Goal: Task Accomplishment & Management: Use online tool/utility

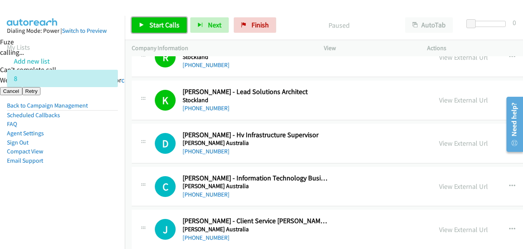
click at [164, 21] on span "Start Calls" at bounding box center [164, 24] width 30 height 9
click at [164, 26] on span "Start Calls" at bounding box center [164, 24] width 30 height 9
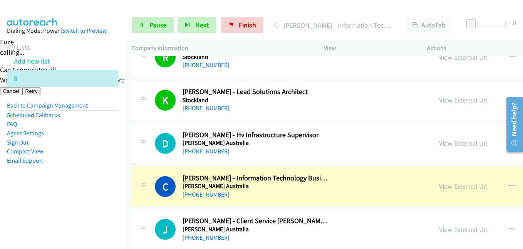
click at [58, 187] on aside "Dialing Mode: Power | Switch to Preview My Lists Add new list 8 Back to Campaig…" at bounding box center [62, 108] width 125 height 184
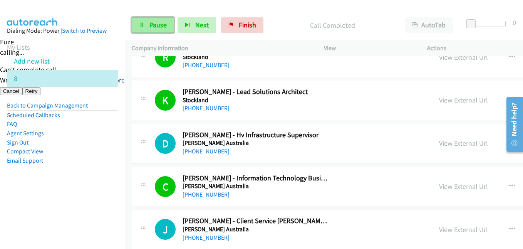
click at [157, 19] on link "Pause" at bounding box center [153, 24] width 42 height 15
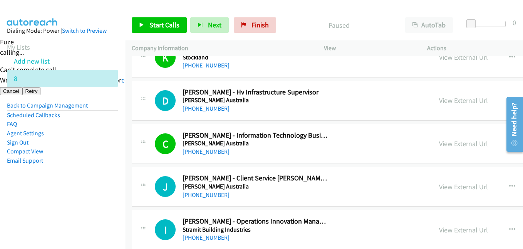
scroll to position [424, 0]
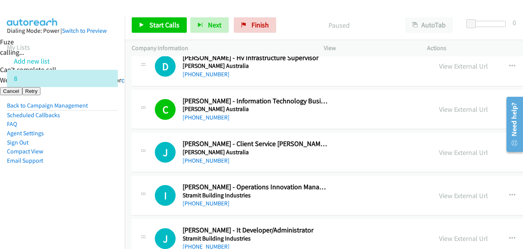
click at [84, 183] on aside "Dialing Mode: Power | Switch to Preview My Lists Add new list 8 Back to Campaig…" at bounding box center [62, 108] width 125 height 184
drag, startPoint x: 76, startPoint y: 218, endPoint x: 90, endPoint y: 205, distance: 19.1
click at [76, 218] on nav "Dialing Mode: Power | Switch to Preview My Lists Add new list 8 Back to Campaig…" at bounding box center [62, 140] width 125 height 249
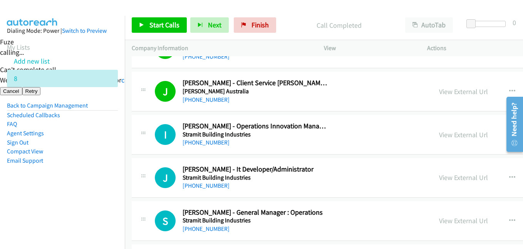
scroll to position [501, 0]
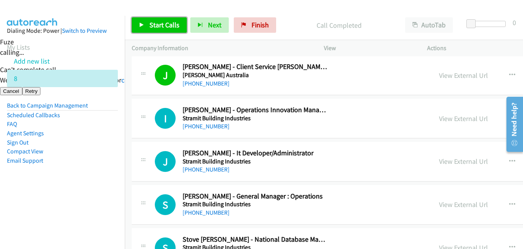
click at [169, 25] on span "Start Calls" at bounding box center [164, 24] width 30 height 9
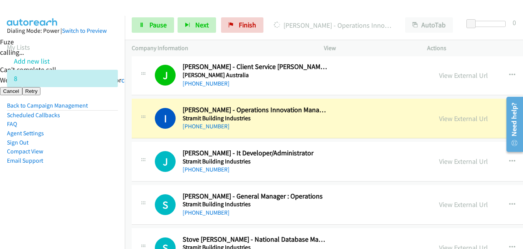
drag, startPoint x: 89, startPoint y: 188, endPoint x: 161, endPoint y: 41, distance: 164.2
click at [92, 182] on aside "Dialing Mode: Power | Switch to Preview My Lists Add new list 8 Back to Campaig…" at bounding box center [62, 108] width 125 height 184
click at [166, 23] on span "Pause" at bounding box center [157, 24] width 17 height 9
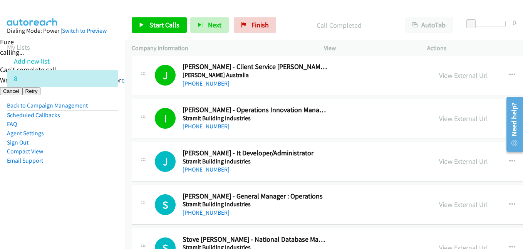
click at [92, 196] on aside "Dialing Mode: Power | Switch to Preview My Lists Add new list 8 Back to Campaig…" at bounding box center [62, 108] width 125 height 184
click at [168, 29] on span "Start Calls" at bounding box center [164, 24] width 30 height 9
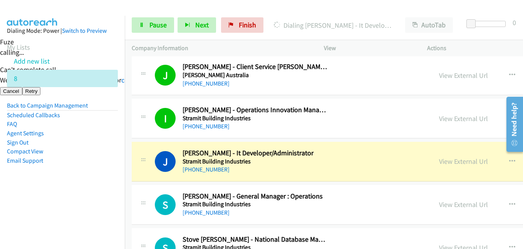
drag, startPoint x: 66, startPoint y: 182, endPoint x: 132, endPoint y: 72, distance: 128.2
click at [66, 182] on aside "Dialing Mode: Power | Switch to Preview My Lists Add new list 8 Back to Campaig…" at bounding box center [62, 108] width 125 height 184
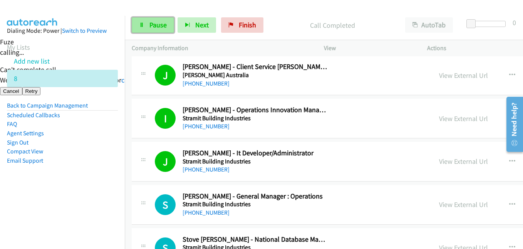
click at [157, 25] on span "Pause" at bounding box center [157, 24] width 17 height 9
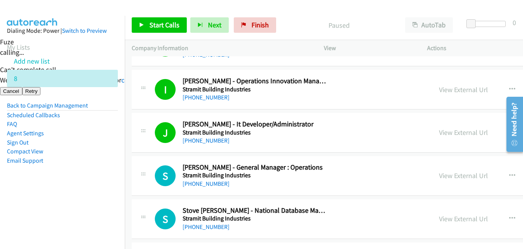
scroll to position [578, 0]
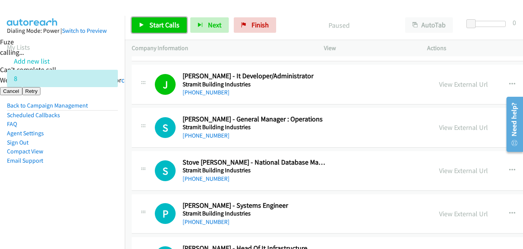
click at [169, 23] on span "Start Calls" at bounding box center [164, 24] width 30 height 9
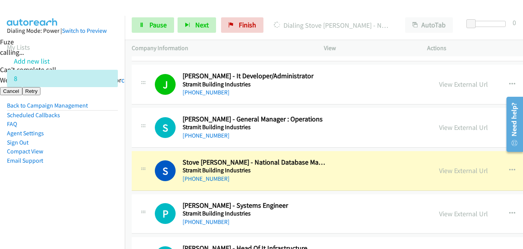
drag, startPoint x: 95, startPoint y: 165, endPoint x: 127, endPoint y: 157, distance: 33.3
click at [95, 165] on li "Email Support" at bounding box center [62, 160] width 111 height 9
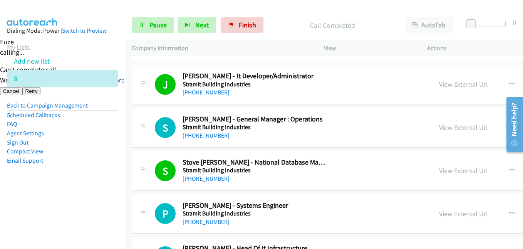
drag, startPoint x: 48, startPoint y: 186, endPoint x: 80, endPoint y: 186, distance: 32.0
click at [49, 186] on aside "Dialing Mode: Power | Switch to Preview My Lists Add new list 8 Back to Campaig…" at bounding box center [62, 108] width 125 height 184
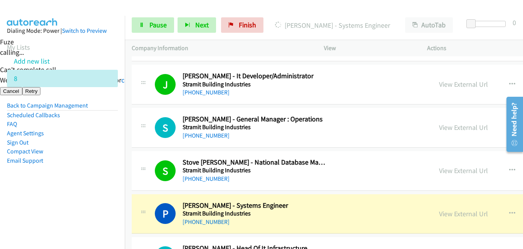
click at [94, 169] on aside "Dialing Mode: Power | Switch to Preview My Lists Add new list 8 Back to Campaig…" at bounding box center [62, 108] width 125 height 184
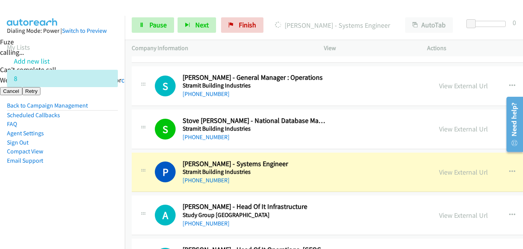
scroll to position [655, 0]
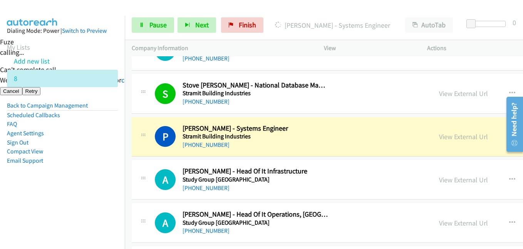
drag, startPoint x: 116, startPoint y: 176, endPoint x: 148, endPoint y: 37, distance: 141.7
click at [116, 174] on aside "Dialing Mode: Power | Switch to Preview My Lists Add new list 8 Back to Campaig…" at bounding box center [62, 108] width 125 height 184
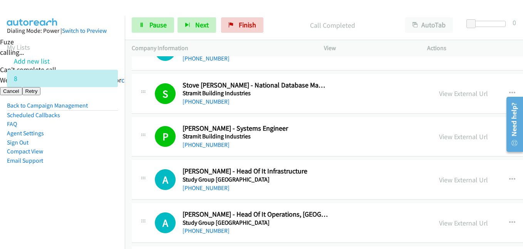
drag, startPoint x: 155, startPoint y: 7, endPoint x: 155, endPoint y: 14, distance: 6.5
click at [155, 8] on div at bounding box center [258, 15] width 516 height 30
click at [156, 22] on span "Pause" at bounding box center [157, 24] width 17 height 9
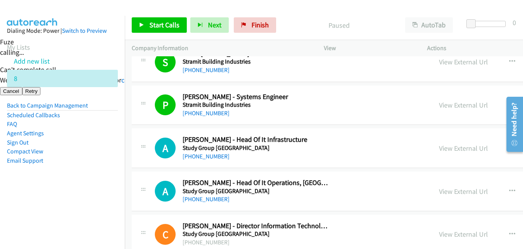
scroll to position [693, 0]
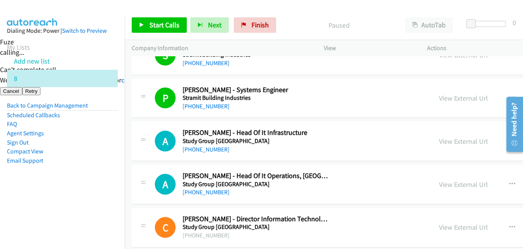
click at [109, 185] on aside "Dialing Mode: Power | Switch to Preview My Lists Add new list 8 Back to Campaig…" at bounding box center [62, 108] width 125 height 184
click at [103, 200] on nav "Dialing Mode: Power | Switch to Preview My Lists Add new list 8 Back to Campaig…" at bounding box center [62, 140] width 125 height 249
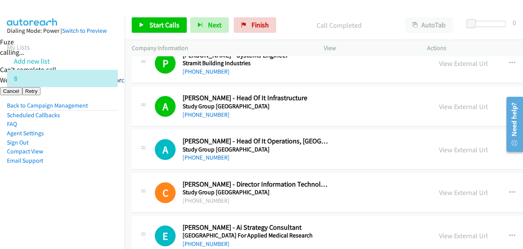
scroll to position [770, 0]
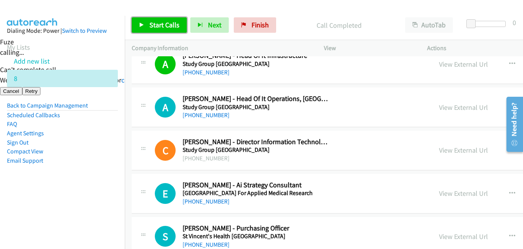
click at [163, 20] on span "Start Calls" at bounding box center [164, 24] width 30 height 9
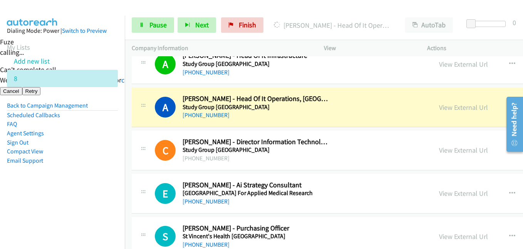
click at [95, 196] on aside "Dialing Mode: Power | Switch to Preview My Lists Add new list 8 Back to Campaig…" at bounding box center [62, 108] width 125 height 184
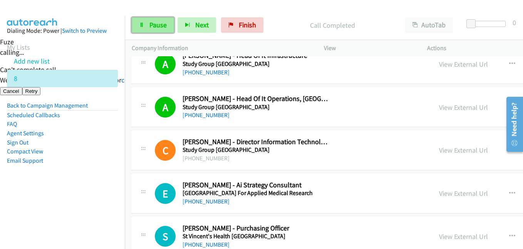
click at [153, 27] on span "Pause" at bounding box center [157, 24] width 17 height 9
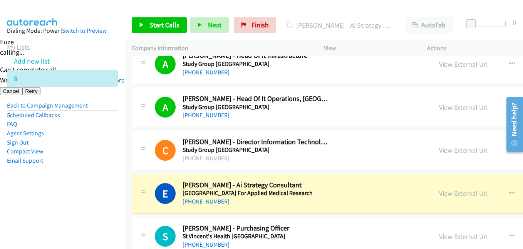
click at [111, 194] on aside "Dialing Mode: Power | Switch to Preview My Lists Add new list 8 Back to Campaig…" at bounding box center [62, 108] width 125 height 184
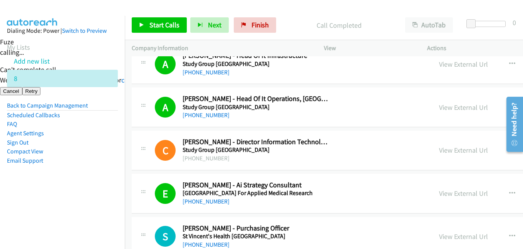
click at [91, 206] on nav "Dialing Mode: Power | Switch to Preview My Lists Add new list 8 Back to Campaig…" at bounding box center [62, 140] width 125 height 249
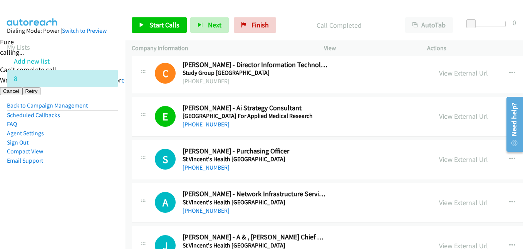
scroll to position [886, 0]
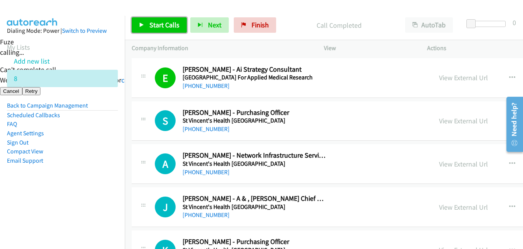
click at [168, 22] on span "Start Calls" at bounding box center [164, 24] width 30 height 9
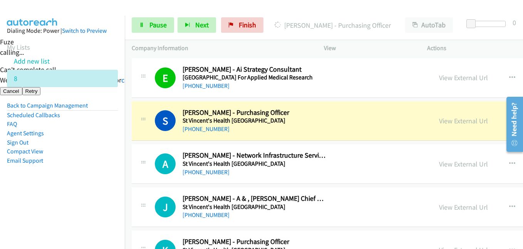
click at [98, 186] on aside "Dialing Mode: Power | Switch to Preview My Lists Add new list 8 Back to Campaig…" at bounding box center [62, 108] width 125 height 184
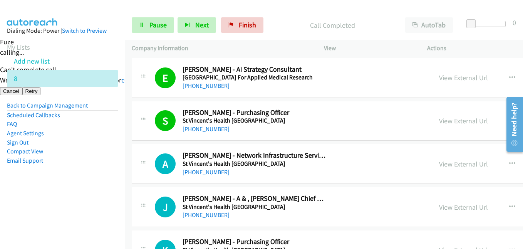
click at [111, 205] on nav "Dialing Mode: Power | Switch to Preview My Lists Add new list 8 Back to Campaig…" at bounding box center [62, 140] width 125 height 249
click at [69, 226] on nav "Dialing Mode: Power | Switch to Preview My Lists Add new list 8 Back to Campaig…" at bounding box center [62, 140] width 125 height 249
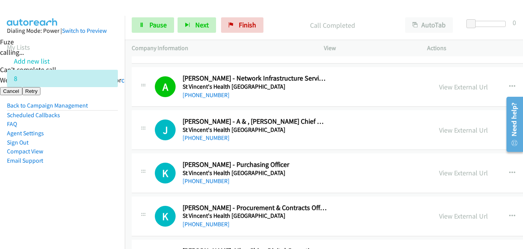
scroll to position [1001, 0]
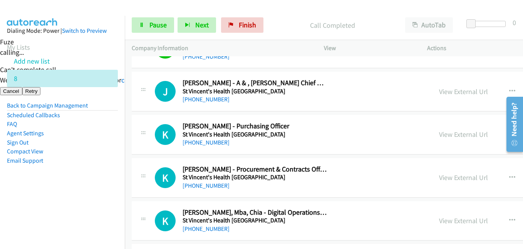
click at [61, 199] on aside "Dialing Mode: Power | Switch to Preview My Lists Add new list 8 Back to Campaig…" at bounding box center [62, 108] width 125 height 184
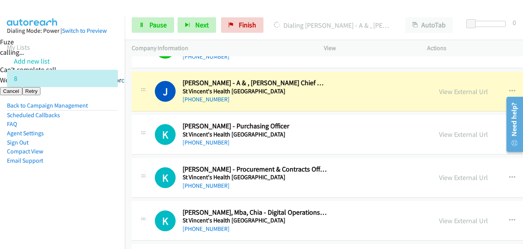
drag, startPoint x: 69, startPoint y: 207, endPoint x: 121, endPoint y: 191, distance: 54.8
click at [69, 207] on nav "Dialing Mode: Power | Switch to Preview My Lists Add new list 8 Back to Campaig…" at bounding box center [62, 140] width 125 height 249
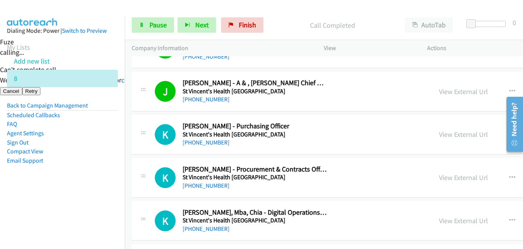
click at [89, 196] on aside "Dialing Mode: Power | Switch to Preview My Lists Add new list 8 Back to Campaig…" at bounding box center [62, 108] width 125 height 184
drag, startPoint x: 70, startPoint y: 191, endPoint x: 227, endPoint y: 190, distance: 157.1
click at [70, 191] on aside "Dialing Mode: Power | Switch to Preview My Lists Add new list 8 Back to Campaig…" at bounding box center [62, 108] width 125 height 184
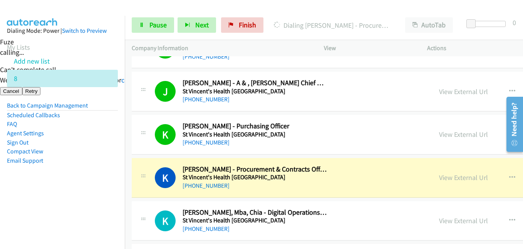
drag, startPoint x: 109, startPoint y: 193, endPoint x: 116, endPoint y: 189, distance: 7.9
click at [109, 193] on aside "Dialing Mode: Power | Switch to Preview My Lists Add new list 8 Back to Campaig…" at bounding box center [62, 108] width 125 height 184
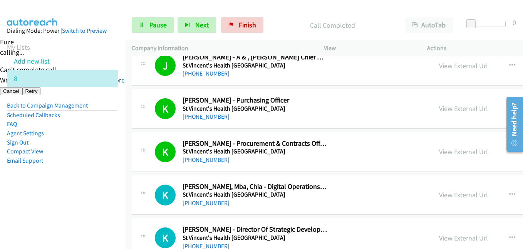
scroll to position [1040, 0]
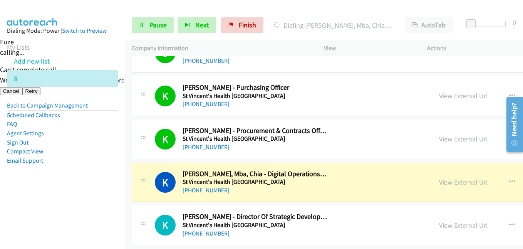
drag, startPoint x: 80, startPoint y: 178, endPoint x: 134, endPoint y: 177, distance: 53.5
click at [80, 178] on aside "Dialing Mode: Power | Switch to Preview My Lists Add new list 8 Back to Campaig…" at bounding box center [62, 108] width 125 height 184
drag, startPoint x: 112, startPoint y: 210, endPoint x: 124, endPoint y: 202, distance: 14.2
click at [112, 210] on nav "Dialing Mode: Power | Switch to Preview My Lists Add new list 8 Back to Campaig…" at bounding box center [62, 140] width 125 height 249
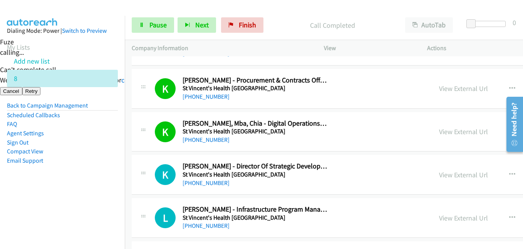
scroll to position [1117, 0]
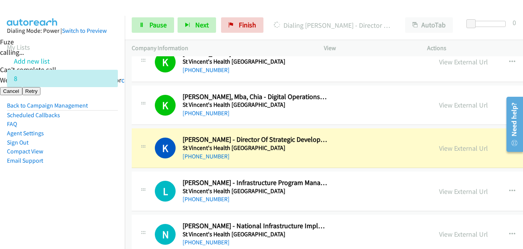
drag, startPoint x: 45, startPoint y: 187, endPoint x: 69, endPoint y: 187, distance: 23.5
click at [45, 187] on aside "Dialing Mode: Power | Switch to Preview My Lists Add new list 8 Back to Campaig…" at bounding box center [62, 108] width 125 height 184
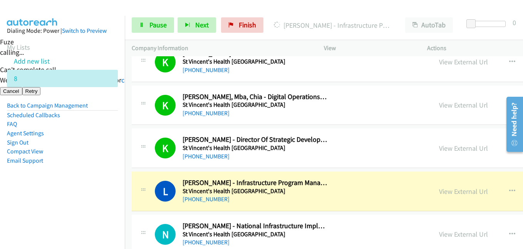
click at [102, 180] on aside "Dialing Mode: Power | Switch to Preview My Lists Add new list 8 Back to Campaig…" at bounding box center [62, 108] width 125 height 184
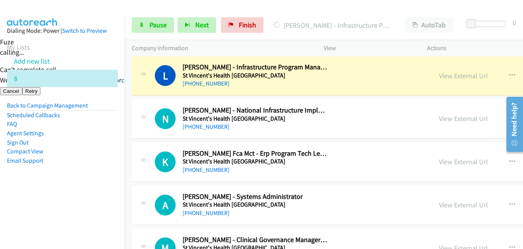
click at [125, 191] on nav "Dialing Mode: Power | Switch to Preview My Lists Add new list 8 Back to Campaig…" at bounding box center [62, 140] width 125 height 249
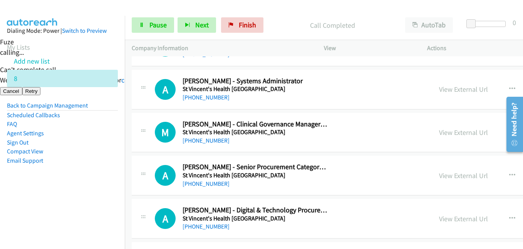
scroll to position [1271, 0]
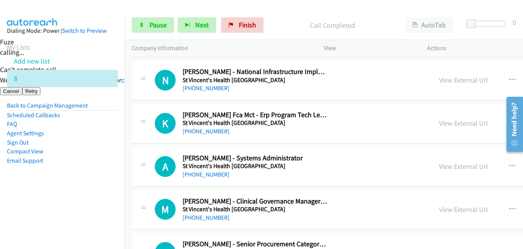
drag, startPoint x: 91, startPoint y: 168, endPoint x: 96, endPoint y: 168, distance: 4.6
click at [91, 168] on aside "Dialing Mode: Power | Switch to Preview My Lists Add new list 8 Back to Campaig…" at bounding box center [62, 108] width 125 height 184
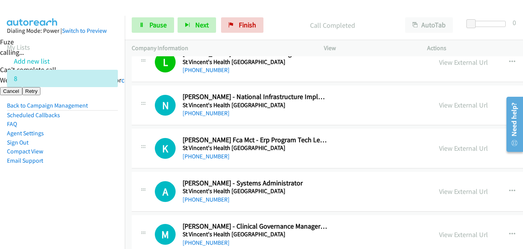
scroll to position [1233, 0]
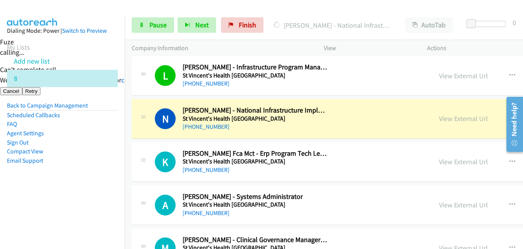
click at [58, 180] on aside "Dialing Mode: Power | Switch to Preview My Lists Add new list 8 Back to Campaig…" at bounding box center [62, 108] width 125 height 184
click at [139, 27] on link "Pause" at bounding box center [153, 24] width 42 height 15
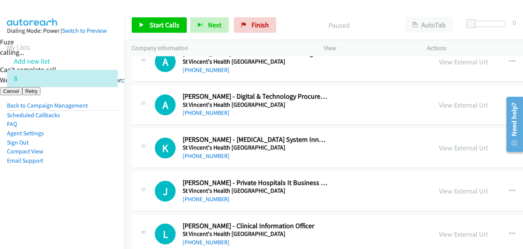
scroll to position [1464, 0]
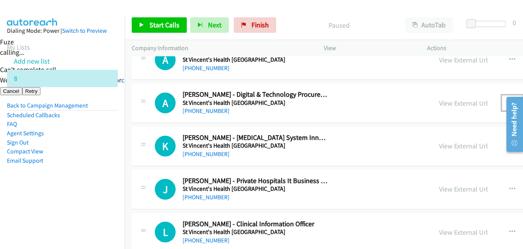
click at [509, 100] on icon "button" at bounding box center [512, 103] width 6 height 6
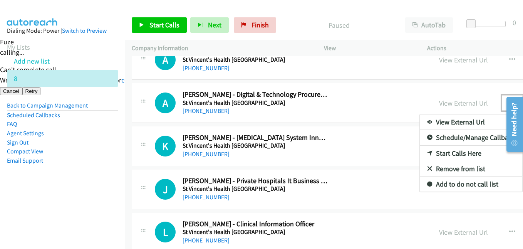
click at [420, 150] on link "Start Calls Here" at bounding box center [471, 153] width 102 height 15
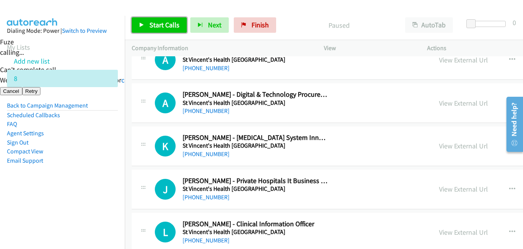
click at [164, 24] on span "Start Calls" at bounding box center [164, 24] width 30 height 9
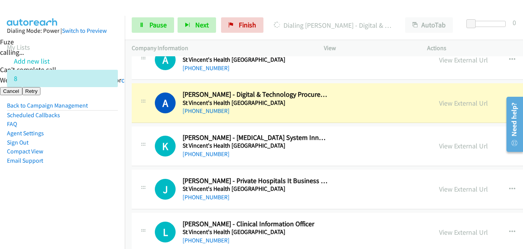
drag, startPoint x: 79, startPoint y: 180, endPoint x: 124, endPoint y: 179, distance: 45.5
click at [79, 180] on aside "Dialing Mode: Power | Switch to Preview My Lists Add new list 8 Back to Campaig…" at bounding box center [62, 108] width 125 height 184
click at [439, 101] on link "View External Url" at bounding box center [463, 103] width 49 height 9
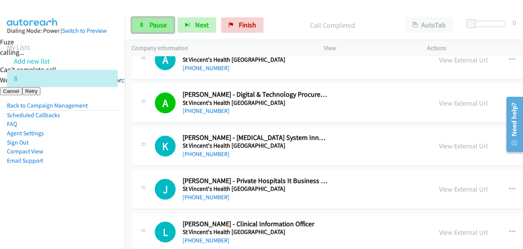
click at [164, 27] on span "Pause" at bounding box center [157, 24] width 17 height 9
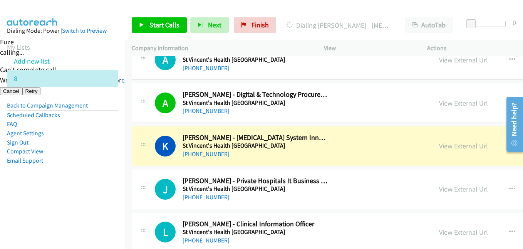
click at [92, 208] on nav "Dialing Mode: Power | Switch to Preview My Lists Add new list 8 Back to Campaig…" at bounding box center [62, 140] width 125 height 249
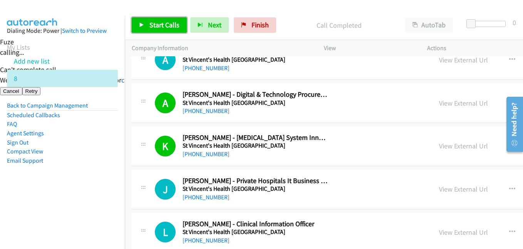
click at [154, 25] on span "Start Calls" at bounding box center [164, 24] width 30 height 9
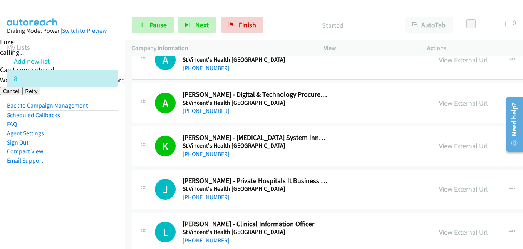
click at [117, 128] on aside "Dialing Mode: Power | Switch to Preview My Lists Add new list 8 Back to Campaig…" at bounding box center [62, 108] width 125 height 184
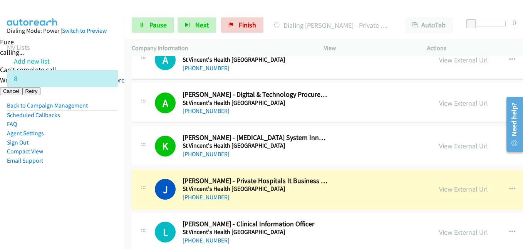
drag, startPoint x: 90, startPoint y: 190, endPoint x: 106, endPoint y: 187, distance: 16.1
click at [90, 190] on aside "Dialing Mode: Power | Switch to Preview My Lists Add new list 8 Back to Campaig…" at bounding box center [62, 108] width 125 height 184
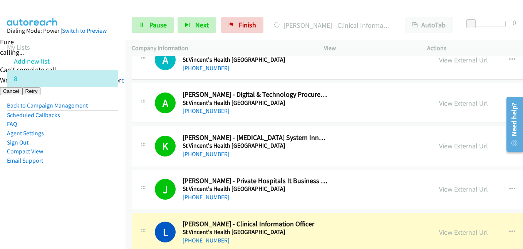
click at [72, 180] on aside "Dialing Mode: Power | Switch to Preview My Lists Add new list 8 Back to Campaig…" at bounding box center [62, 108] width 125 height 184
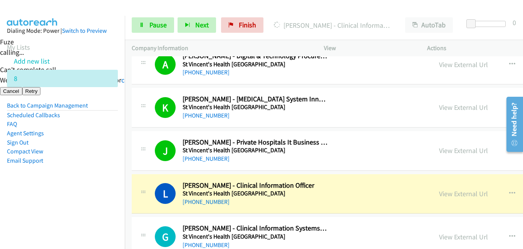
click at [92, 200] on nav "Dialing Mode: Power | Switch to Preview My Lists Add new list 8 Back to Campaig…" at bounding box center [62, 140] width 125 height 249
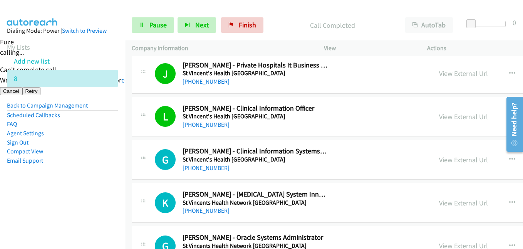
scroll to position [1656, 0]
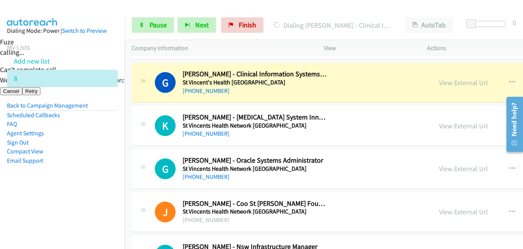
drag, startPoint x: 31, startPoint y: 179, endPoint x: 91, endPoint y: 179, distance: 59.7
click at [32, 179] on aside "Dialing Mode: Power | Switch to Preview My Lists Add new list 8 Back to Campaig…" at bounding box center [62, 108] width 125 height 184
click at [72, 170] on aside "Dialing Mode: Power | Switch to Preview My Lists Add new list 8 Back to Campaig…" at bounding box center [62, 108] width 125 height 184
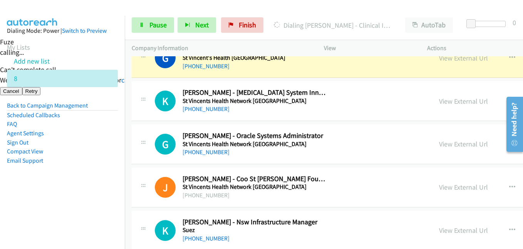
scroll to position [1695, 0]
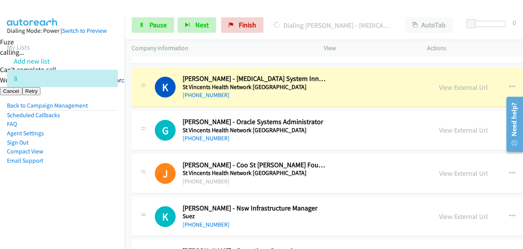
click at [89, 174] on aside "Dialing Mode: Power | Switch to Preview My Lists Add new list 8 Back to Campaig…" at bounding box center [62, 108] width 125 height 184
click at [55, 199] on aside "Dialing Mode: Power | Switch to Preview My Lists Add new list 8 Back to Campaig…" at bounding box center [62, 108] width 125 height 184
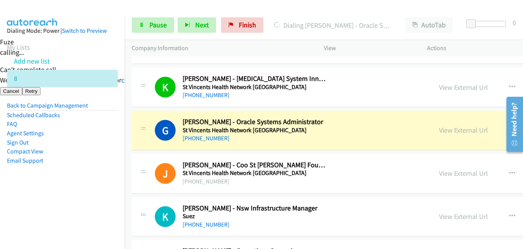
drag, startPoint x: 86, startPoint y: 160, endPoint x: 223, endPoint y: 144, distance: 137.7
click at [86, 161] on li "Email Support" at bounding box center [62, 160] width 111 height 9
click at [439, 129] on link "View External Url" at bounding box center [463, 130] width 49 height 9
click at [168, 22] on link "Pause" at bounding box center [153, 24] width 42 height 15
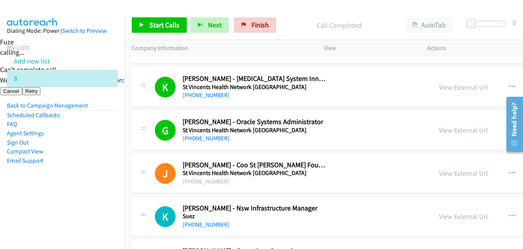
drag, startPoint x: 92, startPoint y: 144, endPoint x: 204, endPoint y: 57, distance: 141.3
click at [95, 143] on li "Sign Out" at bounding box center [62, 142] width 111 height 9
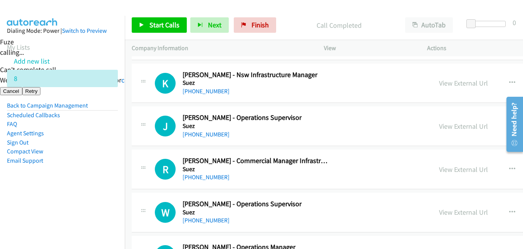
scroll to position [1810, 0]
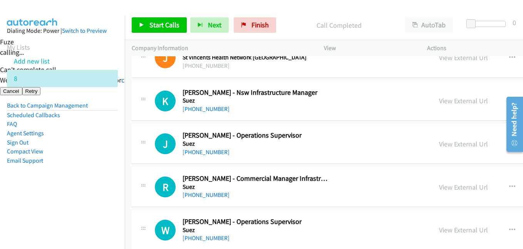
drag, startPoint x: 80, startPoint y: 176, endPoint x: 142, endPoint y: 164, distance: 62.4
click at [81, 176] on aside "Dialing Mode: Power | Switch to Preview My Lists Add new list 8 Back to Campaig…" at bounding box center [62, 108] width 125 height 184
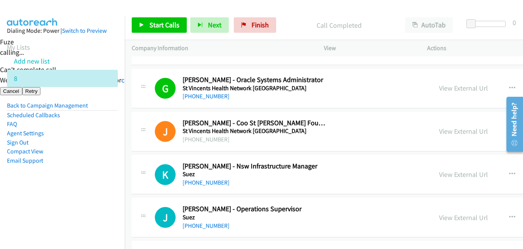
scroll to position [1733, 0]
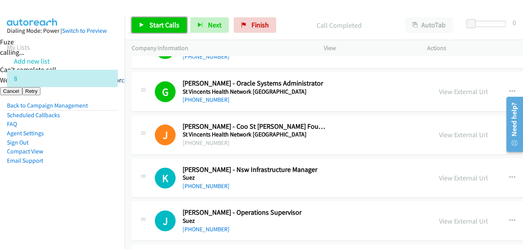
click at [174, 24] on span "Start Calls" at bounding box center [164, 24] width 30 height 9
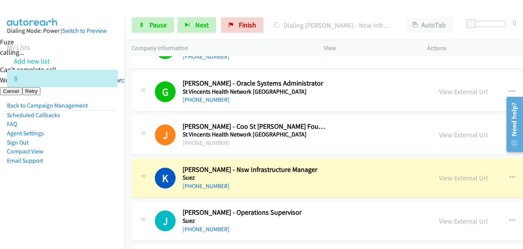
click at [114, 196] on aside "Dialing Mode: Power | Switch to Preview My Lists Add new list 8 Back to Campaig…" at bounding box center [62, 108] width 125 height 184
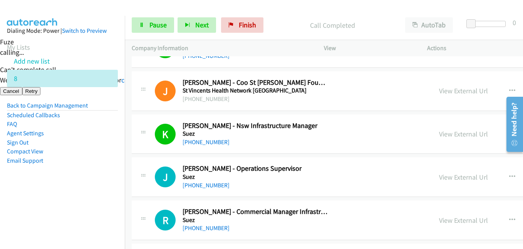
scroll to position [1810, 0]
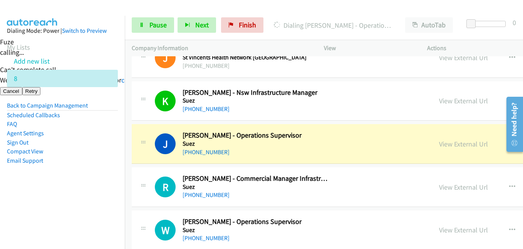
drag, startPoint x: 109, startPoint y: 191, endPoint x: 112, endPoint y: 189, distance: 4.3
click at [109, 191] on aside "Dialing Mode: Power | Switch to Preview My Lists Add new list 8 Back to Campaig…" at bounding box center [62, 108] width 125 height 184
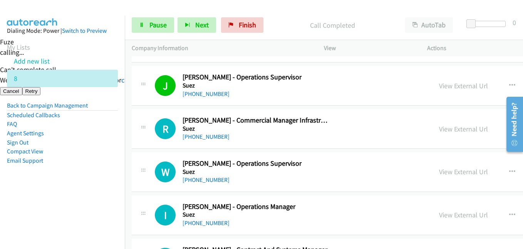
scroll to position [1926, 0]
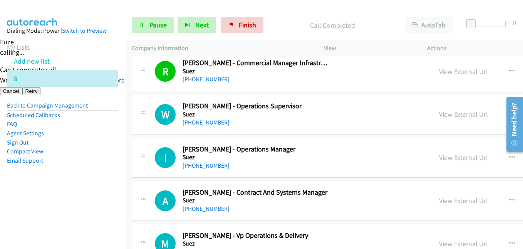
click at [87, 176] on aside "Dialing Mode: Power | Switch to Preview My Lists Add new list 8 Back to Campaig…" at bounding box center [62, 108] width 125 height 184
click at [88, 191] on aside "Dialing Mode: Power | Switch to Preview My Lists Add new list 8 Back to Campaig…" at bounding box center [62, 108] width 125 height 184
drag, startPoint x: 69, startPoint y: 183, endPoint x: 80, endPoint y: 182, distance: 11.6
click at [70, 183] on aside "Dialing Mode: Power | Switch to Preview My Lists Add new list 8 Back to Campaig…" at bounding box center [62, 108] width 125 height 184
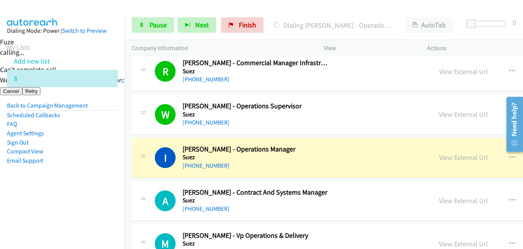
click at [68, 206] on nav "Dialing Mode: Power | Switch to Preview My Lists Add new list 8 Back to Campaig…" at bounding box center [62, 140] width 125 height 249
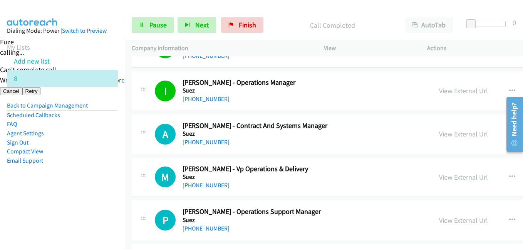
scroll to position [2041, 0]
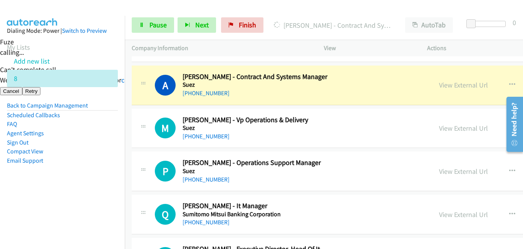
drag, startPoint x: 101, startPoint y: 185, endPoint x: 214, endPoint y: 184, distance: 113.2
click at [101, 185] on aside "Dialing Mode: Power | Switch to Preview My Lists Add new list 8 Back to Campaig…" at bounding box center [62, 108] width 125 height 184
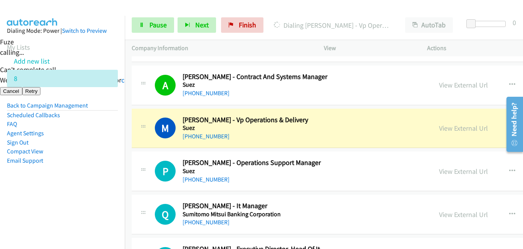
click at [96, 192] on aside "Dialing Mode: Power | Switch to Preview My Lists Add new list 8 Back to Campaig…" at bounding box center [62, 108] width 125 height 184
click at [147, 24] on link "Pause" at bounding box center [153, 24] width 42 height 15
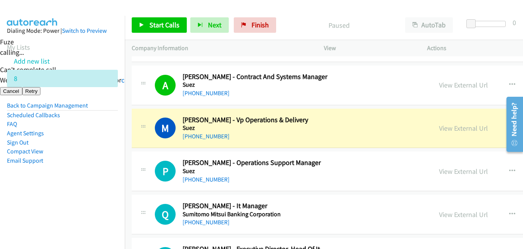
click at [6, 200] on nav "Dialing Mode: Power | Switch to Preview My Lists Add new list 8 Back to Campaig…" at bounding box center [62, 140] width 125 height 249
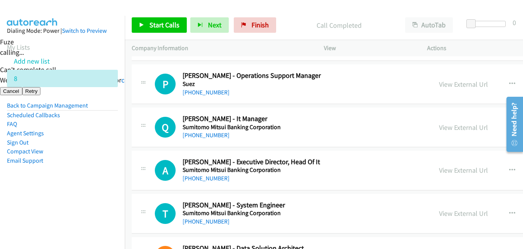
scroll to position [2157, 0]
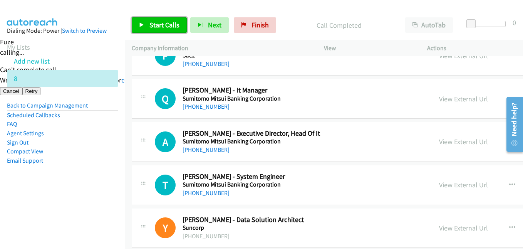
click at [166, 20] on span "Start Calls" at bounding box center [164, 24] width 30 height 9
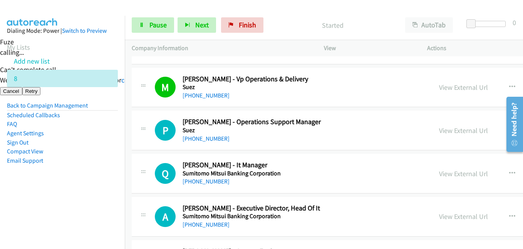
scroll to position [2041, 0]
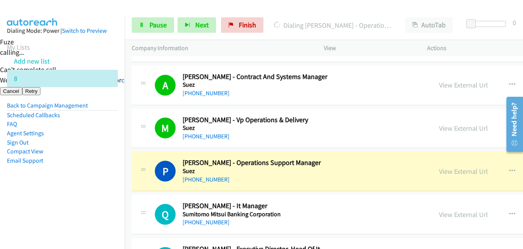
click at [57, 181] on aside "Dialing Mode: Power | Switch to Preview My Lists Add new list 8 Back to Campaig…" at bounding box center [62, 108] width 125 height 184
click at [107, 170] on aside "Dialing Mode: Power | Switch to Preview My Lists Add new list 8 Back to Campaig…" at bounding box center [62, 108] width 125 height 184
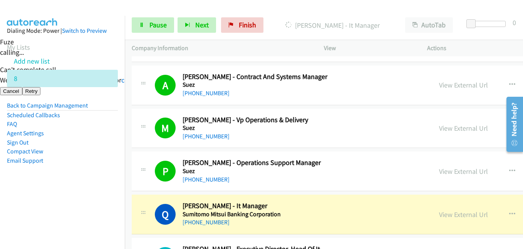
drag, startPoint x: 84, startPoint y: 184, endPoint x: 196, endPoint y: 34, distance: 187.3
click at [91, 175] on aside "Dialing Mode: Power | Switch to Preview My Lists Add new list 8 Back to Campaig…" at bounding box center [62, 108] width 125 height 184
click at [163, 24] on span "Pause" at bounding box center [157, 24] width 17 height 9
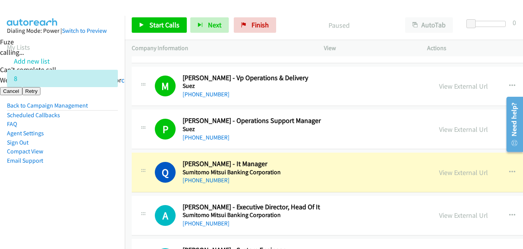
scroll to position [2118, 0]
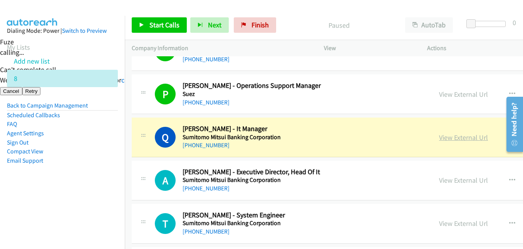
click at [439, 136] on link "View External Url" at bounding box center [463, 137] width 49 height 9
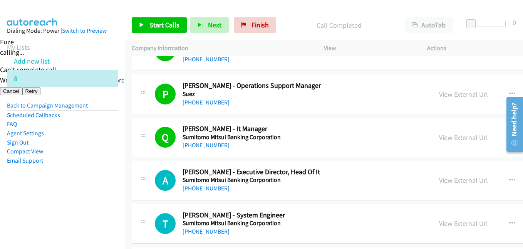
drag, startPoint x: 101, startPoint y: 173, endPoint x: 109, endPoint y: 171, distance: 8.4
click at [101, 173] on aside "Dialing Mode: Power | Switch to Preview My Lists Add new list 8 Back to Campaig…" at bounding box center [62, 108] width 125 height 184
drag, startPoint x: 171, startPoint y: 28, endPoint x: 139, endPoint y: 9, distance: 37.5
click at [171, 28] on span "Start Calls" at bounding box center [164, 24] width 30 height 9
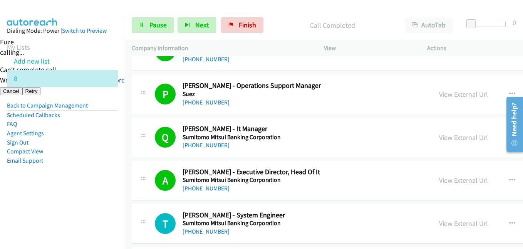
click at [112, 182] on aside "Dialing Mode: Power | Switch to Preview My Lists Add new list 8 Back to Campaig…" at bounding box center [62, 108] width 125 height 184
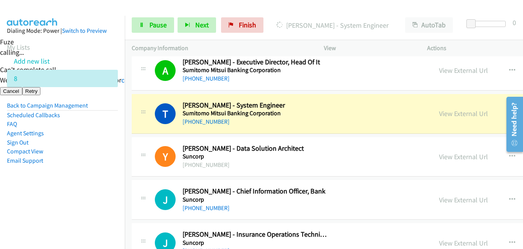
scroll to position [2234, 0]
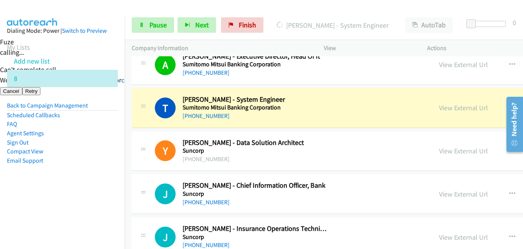
click at [117, 192] on aside "Dialing Mode: Power | Switch to Preview My Lists Add new list 8 Back to Campaig…" at bounding box center [62, 108] width 125 height 184
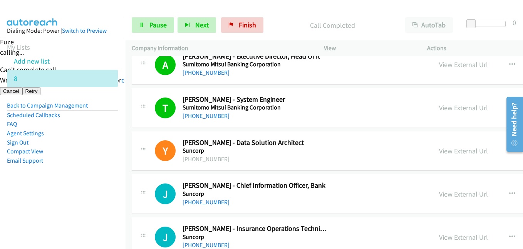
scroll to position [2311, 0]
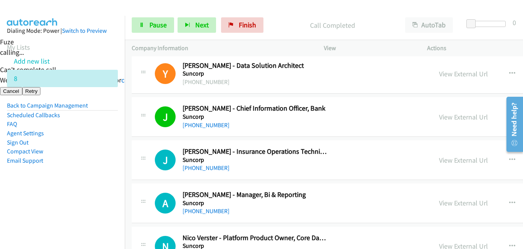
drag, startPoint x: 97, startPoint y: 164, endPoint x: 144, endPoint y: 164, distance: 47.8
click at [97, 164] on li "Email Support" at bounding box center [62, 160] width 111 height 9
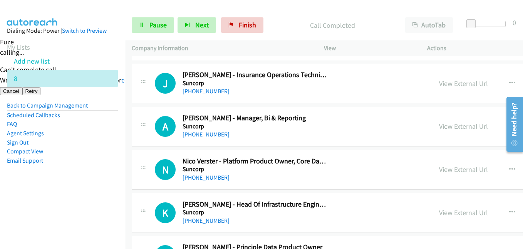
scroll to position [2388, 0]
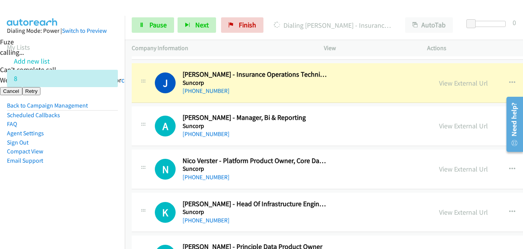
drag, startPoint x: 67, startPoint y: 179, endPoint x: 266, endPoint y: 161, distance: 199.5
click at [69, 179] on aside "Dialing Mode: Power | Switch to Preview My Lists Add new list 8 Back to Campaig…" at bounding box center [62, 108] width 125 height 184
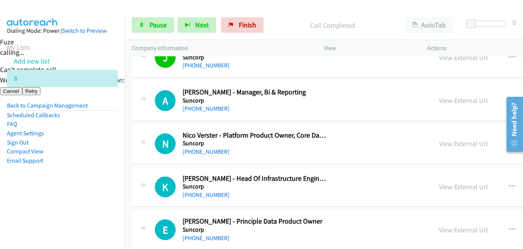
scroll to position [2427, 0]
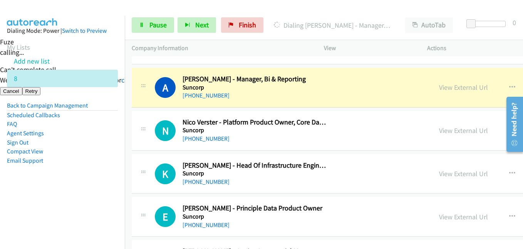
click at [45, 174] on aside "Dialing Mode: Power | Switch to Preview My Lists Add new list 8 Back to Campaig…" at bounding box center [62, 108] width 125 height 184
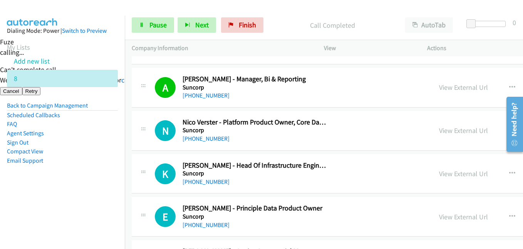
scroll to position [2465, 0]
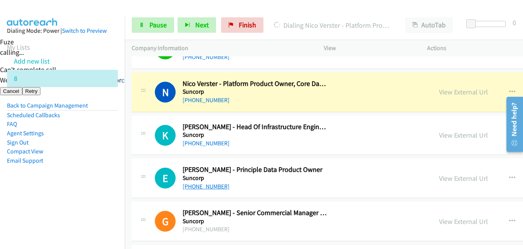
drag, startPoint x: 113, startPoint y: 188, endPoint x: 208, endPoint y: 188, distance: 95.5
click at [113, 188] on aside "Dialing Mode: Power | Switch to Preview My Lists Add new list 8 Back to Campaig…" at bounding box center [62, 108] width 125 height 184
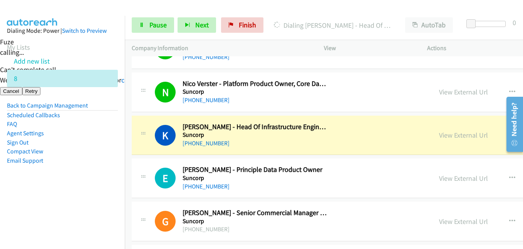
drag, startPoint x: 82, startPoint y: 176, endPoint x: 186, endPoint y: 176, distance: 103.6
click at [84, 176] on aside "Dialing Mode: Power | Switch to Preview My Lists Add new list 8 Back to Campaig…" at bounding box center [62, 108] width 125 height 184
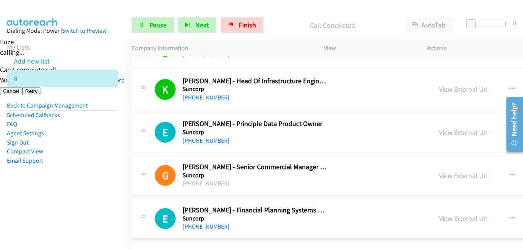
scroll to position [2542, 0]
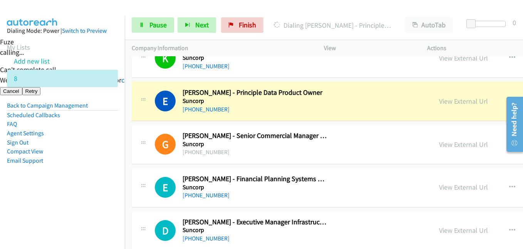
drag, startPoint x: 94, startPoint y: 162, endPoint x: 107, endPoint y: 163, distance: 12.8
click at [94, 161] on li "Email Support" at bounding box center [62, 160] width 111 height 9
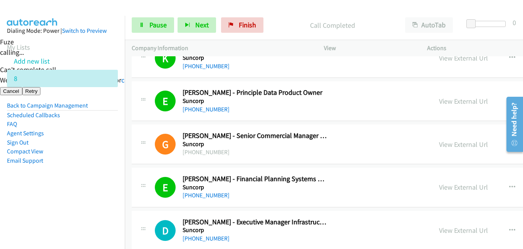
click at [85, 174] on aside "Dialing Mode: Power | Switch to Preview My Lists Add new list 8 Back to Campaig…" at bounding box center [62, 108] width 125 height 184
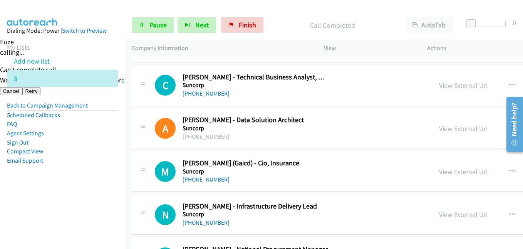
scroll to position [2696, 0]
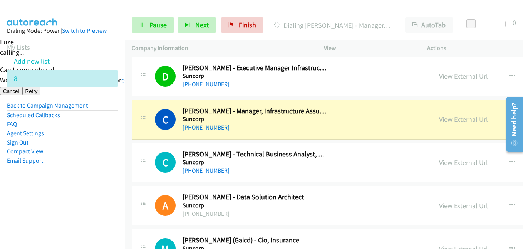
click at [112, 178] on aside "Dialing Mode: Power | Switch to Preview My Lists Add new list 8 Back to Campaig…" at bounding box center [62, 108] width 125 height 184
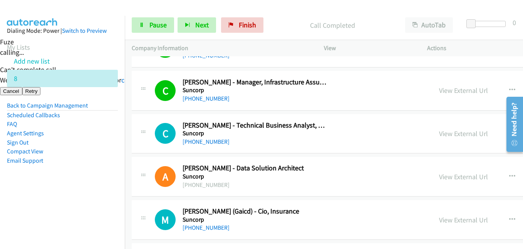
scroll to position [2773, 0]
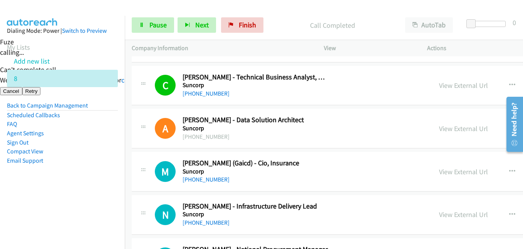
drag, startPoint x: 77, startPoint y: 169, endPoint x: 114, endPoint y: 159, distance: 38.5
click at [77, 169] on aside "Dialing Mode: Power | Switch to Preview My Lists Add new list 8 Back to Campaig…" at bounding box center [62, 108] width 125 height 184
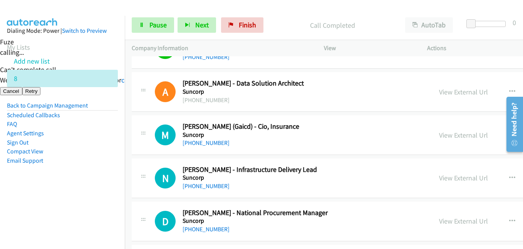
scroll to position [2812, 0]
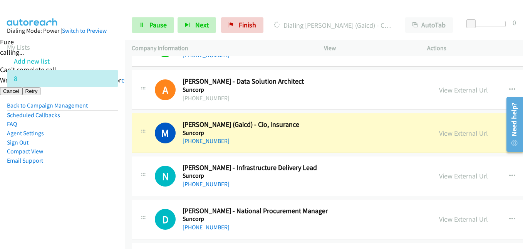
click at [92, 179] on aside "Dialing Mode: Power | Switch to Preview My Lists Add new list 8 Back to Campaig…" at bounding box center [62, 108] width 125 height 184
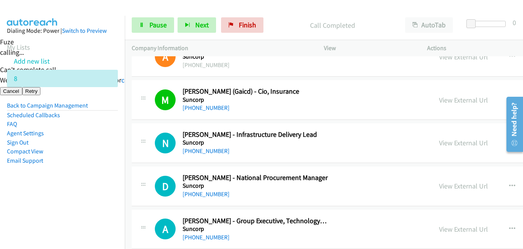
scroll to position [2889, 0]
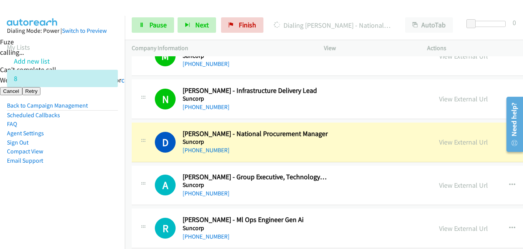
click at [103, 144] on li "Sign Out" at bounding box center [62, 142] width 111 height 9
click at [106, 198] on aside "Dialing Mode: Power | Switch to Preview My Lists Add new list 8 Back to Campaig…" at bounding box center [62, 108] width 125 height 184
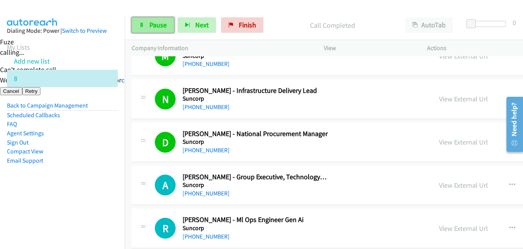
click at [150, 20] on span "Pause" at bounding box center [157, 24] width 17 height 9
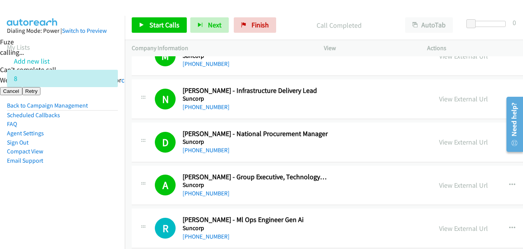
click at [77, 185] on aside "Dialing Mode: Power | Switch to Preview My Lists Add new list 8 Back to Campaig…" at bounding box center [62, 108] width 125 height 184
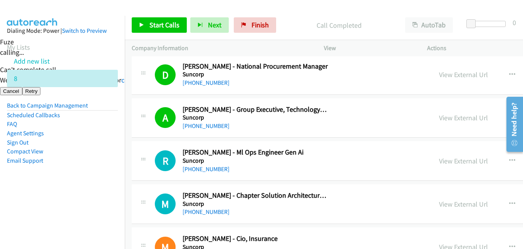
scroll to position [3004, 0]
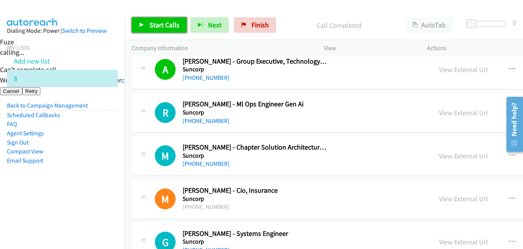
click at [176, 25] on span "Start Calls" at bounding box center [164, 24] width 30 height 9
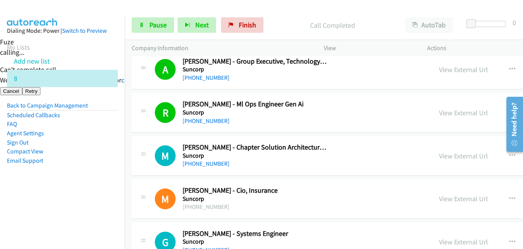
drag, startPoint x: 78, startPoint y: 182, endPoint x: 105, endPoint y: 183, distance: 27.0
click at [78, 182] on aside "Dialing Mode: Power | Switch to Preview My Lists Add new list 8 Back to Campaig…" at bounding box center [62, 108] width 125 height 184
click at [91, 196] on aside "Dialing Mode: Power | Switch to Preview My Lists Add new list 8 Back to Campaig…" at bounding box center [62, 108] width 125 height 184
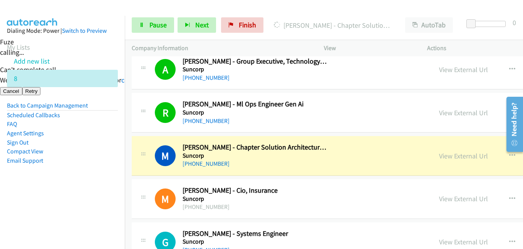
scroll to position [3043, 0]
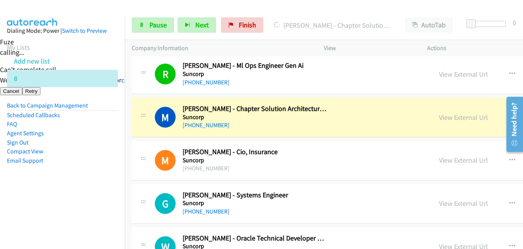
click at [106, 191] on aside "Dialing Mode: Power | Switch to Preview My Lists Add new list 8 Back to Campaig…" at bounding box center [62, 108] width 125 height 184
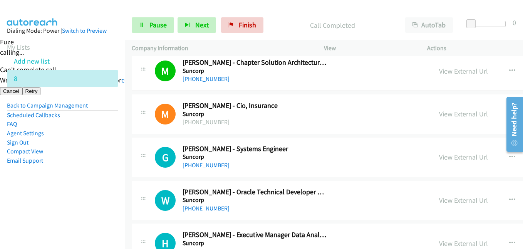
scroll to position [3120, 0]
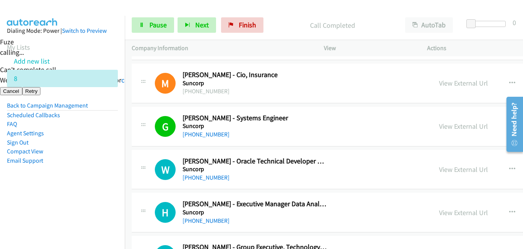
drag, startPoint x: 99, startPoint y: 126, endPoint x: 200, endPoint y: 52, distance: 125.9
click at [100, 125] on li "FAQ" at bounding box center [62, 123] width 111 height 9
click at [166, 25] on span "Pause" at bounding box center [157, 24] width 17 height 9
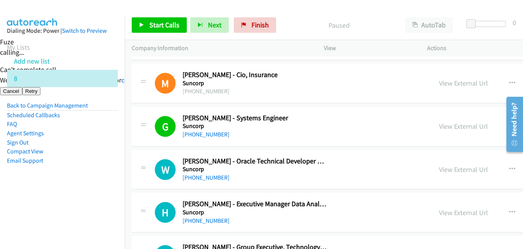
click at [90, 183] on aside "Dialing Mode: Power | Switch to Preview My Lists Add new list 8 Back to Campaig…" at bounding box center [62, 108] width 125 height 184
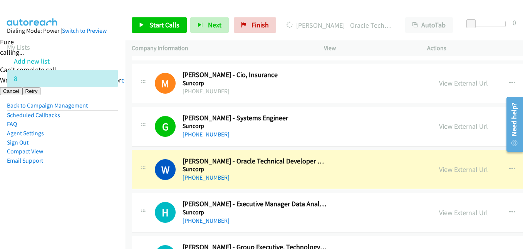
click at [111, 202] on nav "Dialing Mode: Power | Switch to Preview My Lists Add new list 8 Back to Campaig…" at bounding box center [62, 140] width 125 height 249
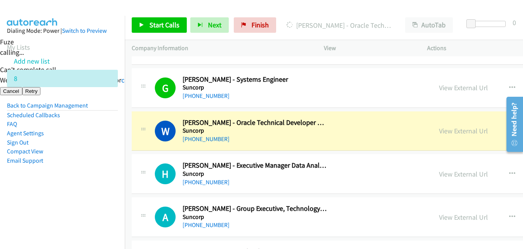
scroll to position [3197, 0]
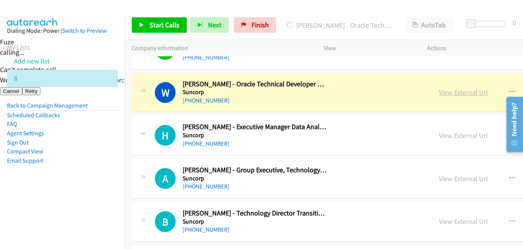
click at [439, 92] on link "View External Url" at bounding box center [463, 92] width 49 height 9
drag, startPoint x: 101, startPoint y: 132, endPoint x: 158, endPoint y: 117, distance: 59.0
click at [103, 132] on li "Agent Settings" at bounding box center [62, 133] width 111 height 9
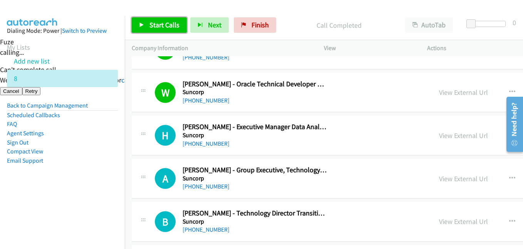
click at [161, 25] on span "Start Calls" at bounding box center [164, 24] width 30 height 9
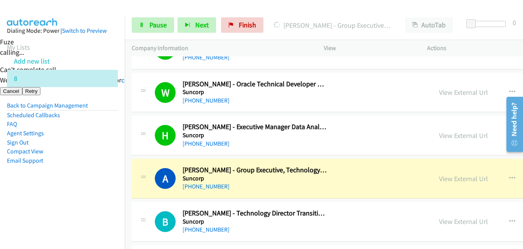
drag, startPoint x: 18, startPoint y: 176, endPoint x: 114, endPoint y: 177, distance: 95.1
click at [19, 176] on aside "Dialing Mode: Power | Switch to Preview My Lists Add new list 8 Back to Campaig…" at bounding box center [62, 108] width 125 height 184
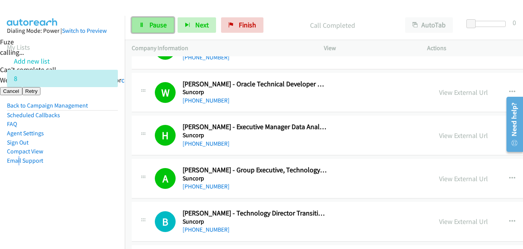
click at [154, 25] on span "Pause" at bounding box center [157, 24] width 17 height 9
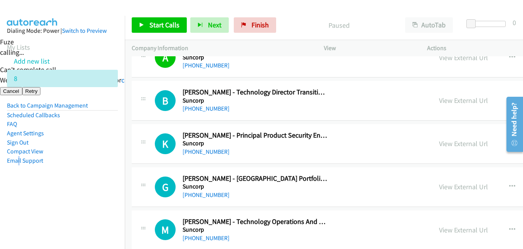
scroll to position [3351, 0]
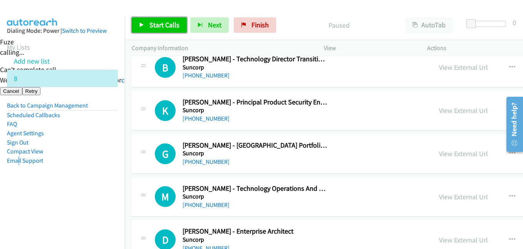
click at [174, 31] on link "Start Calls" at bounding box center [159, 24] width 55 height 15
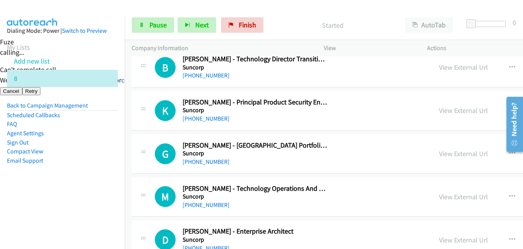
click at [82, 204] on nav "Dialing Mode: Power | Switch to Preview My Lists Add new list 8 Back to Campaig…" at bounding box center [62, 140] width 125 height 249
drag, startPoint x: 23, startPoint y: 179, endPoint x: 113, endPoint y: 180, distance: 90.1
click at [23, 179] on aside "Dialing Mode: Power | Switch to Preview My Lists Add new list 8 Back to Campaig…" at bounding box center [62, 108] width 125 height 184
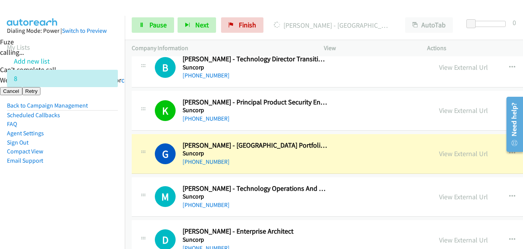
drag, startPoint x: 119, startPoint y: 117, endPoint x: 221, endPoint y: 92, distance: 105.8
click at [121, 117] on nav "Dialing Mode: Power | Switch to Preview My Lists Add new list 8 Back to Campaig…" at bounding box center [62, 140] width 125 height 249
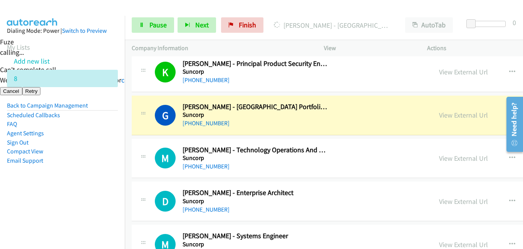
drag, startPoint x: 102, startPoint y: 181, endPoint x: 205, endPoint y: 181, distance: 103.2
click at [102, 181] on aside "Dialing Mode: Power | Switch to Preview My Lists Add new list 8 Back to Campaig…" at bounding box center [62, 108] width 125 height 184
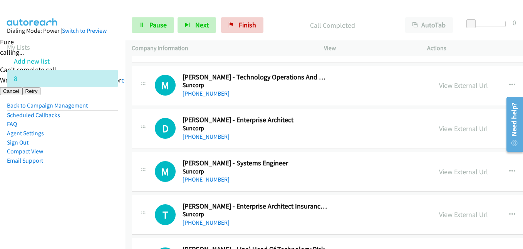
scroll to position [3466, 0]
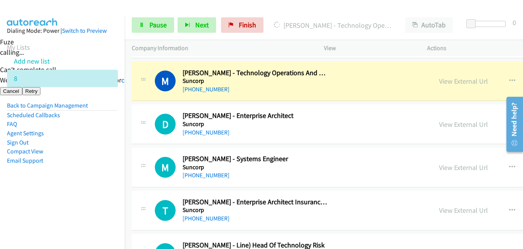
drag, startPoint x: 113, startPoint y: 158, endPoint x: 191, endPoint y: 145, distance: 78.8
click at [113, 158] on aside "Dialing Mode: Power | Switch to Preview My Lists Add new list 8 Back to Campaig…" at bounding box center [62, 108] width 125 height 184
drag, startPoint x: 87, startPoint y: 189, endPoint x: 230, endPoint y: 190, distance: 142.9
click at [96, 191] on aside "Dialing Mode: Power | Switch to Preview My Lists Add new list 8 Back to Campaig…" at bounding box center [62, 108] width 125 height 184
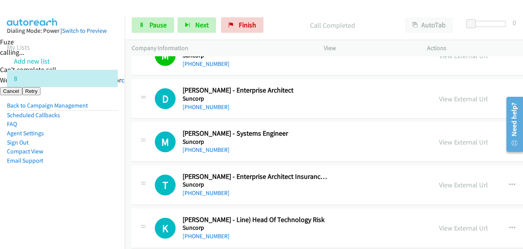
scroll to position [3505, 0]
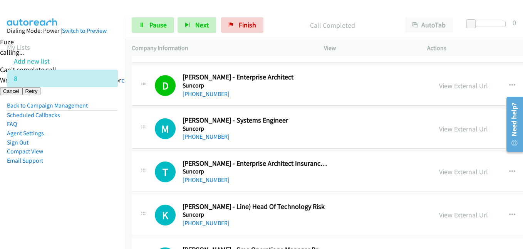
drag, startPoint x: 106, startPoint y: 158, endPoint x: 220, endPoint y: 144, distance: 114.1
click at [109, 158] on li "Email Support" at bounding box center [62, 160] width 111 height 9
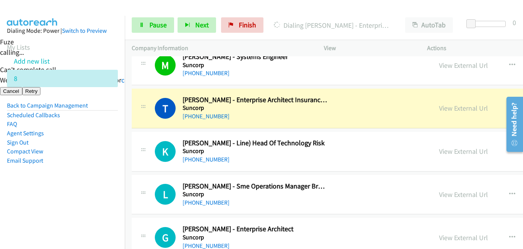
scroll to position [3582, 0]
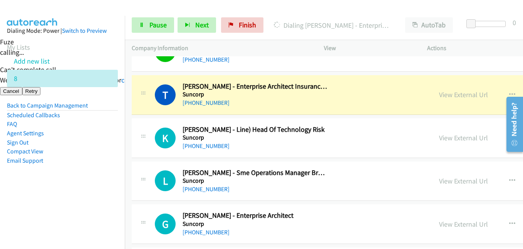
drag, startPoint x: 98, startPoint y: 156, endPoint x: 211, endPoint y: 152, distance: 112.5
click at [121, 151] on nav "Dialing Mode: Power | Switch to Preview My Lists Add new list 8 Back to Campaig…" at bounding box center [62, 140] width 125 height 249
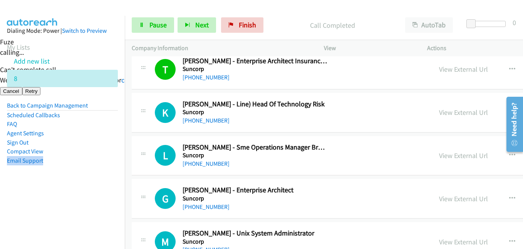
scroll to position [3621, 0]
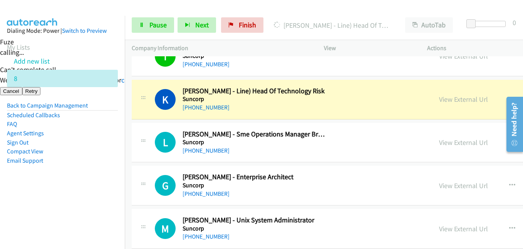
click at [109, 134] on li "Agent Settings" at bounding box center [62, 133] width 111 height 9
click at [75, 181] on aside "Dialing Mode: Power | Switch to Preview My Lists Add new list 8 Back to Campaig…" at bounding box center [62, 108] width 125 height 184
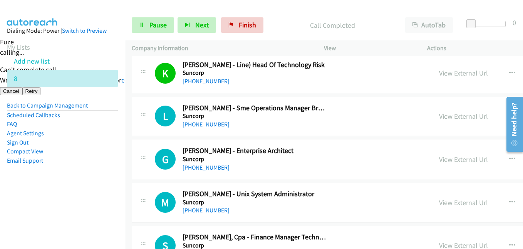
scroll to position [3659, 0]
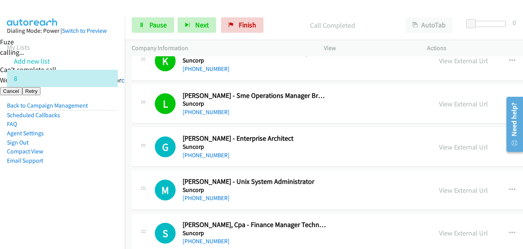
click at [65, 181] on aside "Dialing Mode: Power | Switch to Preview My Lists Add new list 8 Back to Campaig…" at bounding box center [62, 108] width 125 height 184
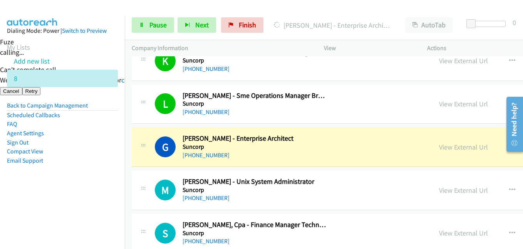
click at [110, 200] on aside "Dialing Mode: Power | Switch to Preview My Lists Add new list 8 Back to Campaig…" at bounding box center [62, 108] width 125 height 184
click at [68, 196] on aside "Dialing Mode: Power | Switch to Preview My Lists Add new list 8 Back to Campaig…" at bounding box center [62, 108] width 125 height 184
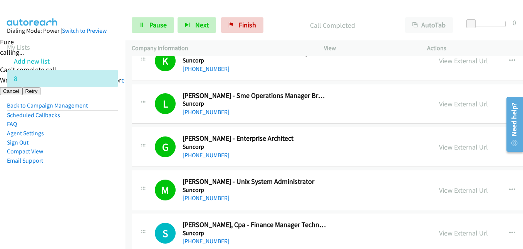
drag, startPoint x: 94, startPoint y: 190, endPoint x: 172, endPoint y: 195, distance: 78.7
click at [101, 195] on aside "Dialing Mode: Power | Switch to Preview My Lists Add new list 8 Back to Campaig…" at bounding box center [62, 108] width 125 height 184
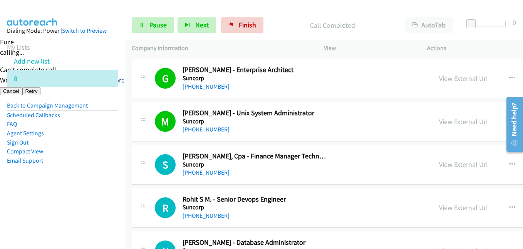
scroll to position [3775, 0]
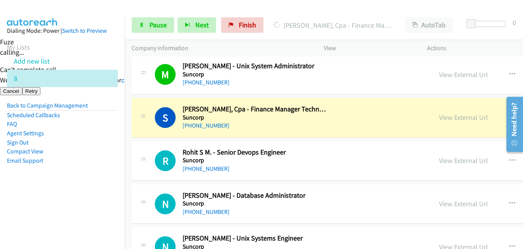
click at [90, 195] on aside "Dialing Mode: Power | Switch to Preview My Lists Add new list 8 Back to Campaig…" at bounding box center [62, 108] width 125 height 184
click at [439, 119] on link "View External Url" at bounding box center [463, 117] width 49 height 9
click at [171, 28] on link "Pause" at bounding box center [153, 24] width 42 height 15
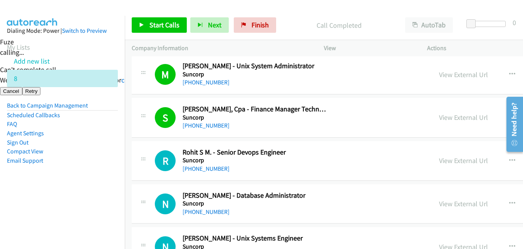
drag, startPoint x: 87, startPoint y: 182, endPoint x: 123, endPoint y: 170, distance: 37.6
click at [87, 182] on aside "Dialing Mode: Power | Switch to Preview My Lists Add new list 8 Back to Campaig…" at bounding box center [62, 108] width 125 height 184
click at [174, 25] on span "Start Calls" at bounding box center [164, 24] width 30 height 9
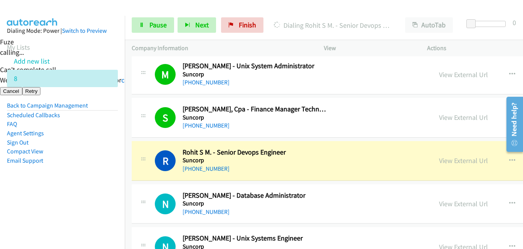
click at [78, 153] on li "Compact View" at bounding box center [62, 151] width 111 height 9
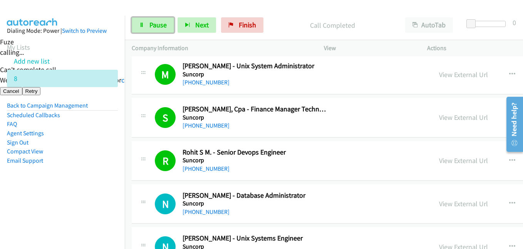
click at [159, 25] on span "Pause" at bounding box center [157, 24] width 17 height 9
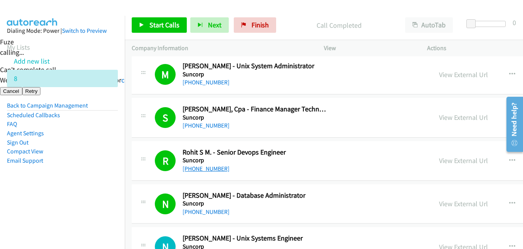
drag, startPoint x: 84, startPoint y: 165, endPoint x: 201, endPoint y: 167, distance: 117.5
click at [86, 165] on li "Email Support" at bounding box center [62, 160] width 111 height 9
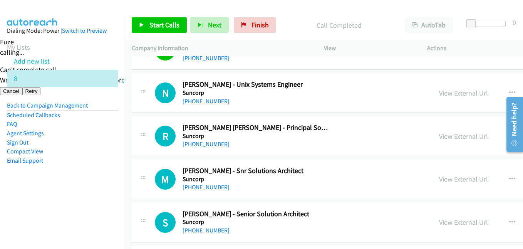
scroll to position [3929, 0]
click at [175, 26] on span "Start Calls" at bounding box center [164, 24] width 30 height 9
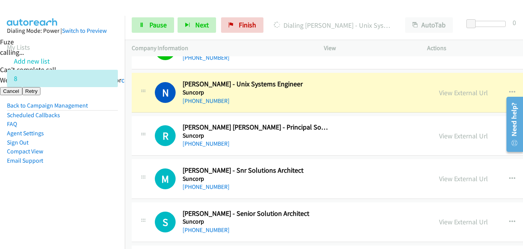
click at [70, 241] on nav "Dialing Mode: Power | Switch to Preview My Lists Add new list 8 Back to Campaig…" at bounding box center [62, 140] width 125 height 249
drag, startPoint x: 171, startPoint y: 30, endPoint x: 294, endPoint y: 211, distance: 219.3
click at [171, 30] on link "Pause" at bounding box center [153, 24] width 42 height 15
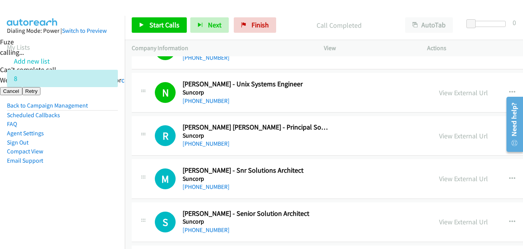
drag, startPoint x: 89, startPoint y: 191, endPoint x: 273, endPoint y: 173, distance: 185.0
click at [89, 191] on aside "Dialing Mode: Power | Switch to Preview My Lists Add new list 8 Back to Campaig…" at bounding box center [62, 108] width 125 height 184
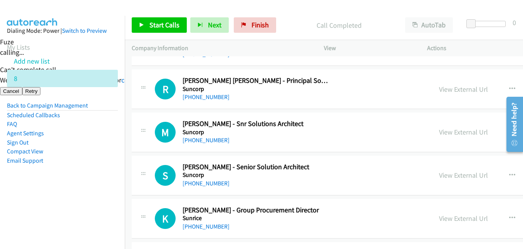
scroll to position [3967, 0]
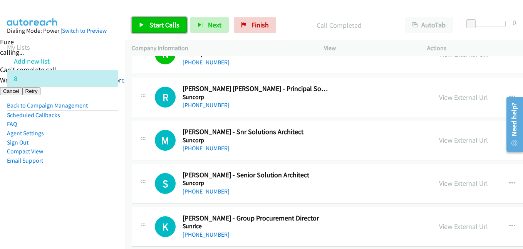
click at [170, 22] on span "Start Calls" at bounding box center [164, 24] width 30 height 9
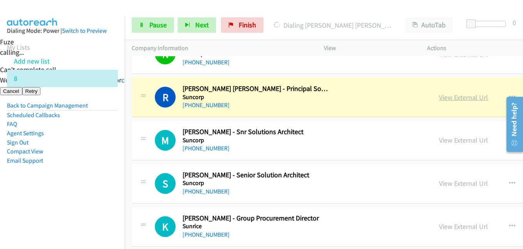
click at [439, 98] on link "View External Url" at bounding box center [463, 97] width 49 height 9
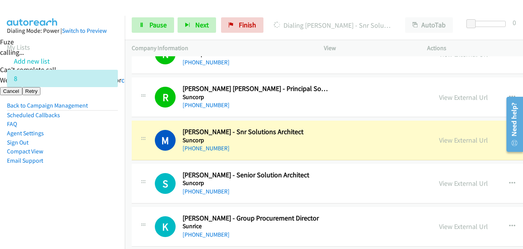
drag, startPoint x: 426, startPoint y: 139, endPoint x: 305, endPoint y: 146, distance: 121.2
click at [439, 138] on link "View External Url" at bounding box center [463, 140] width 49 height 9
click at [161, 22] on span "Pause" at bounding box center [157, 24] width 17 height 9
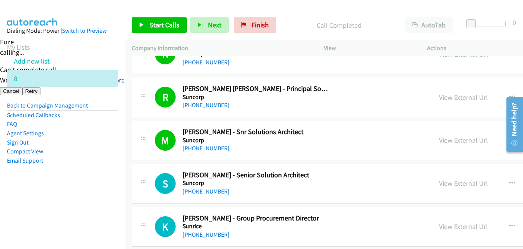
drag, startPoint x: 83, startPoint y: 191, endPoint x: 339, endPoint y: 167, distance: 256.9
click at [83, 191] on aside "Dialing Mode: Power | Switch to Preview My Lists Add new list 8 Back to Campaig…" at bounding box center [62, 108] width 125 height 184
click at [168, 20] on link "Start Calls" at bounding box center [159, 24] width 55 height 15
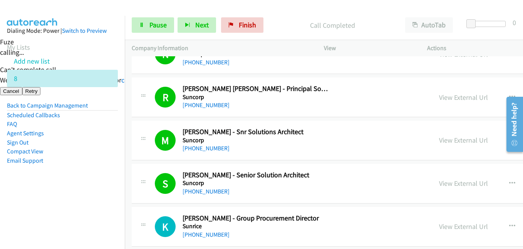
click at [82, 194] on aside "Dialing Mode: Power | Switch to Preview My Lists Add new list 8 Back to Campaig…" at bounding box center [62, 108] width 125 height 184
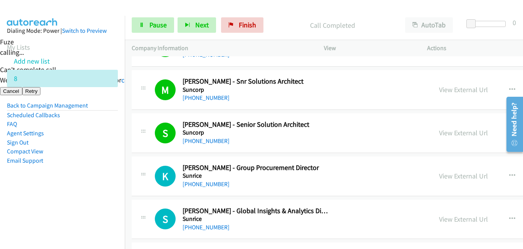
scroll to position [4044, 0]
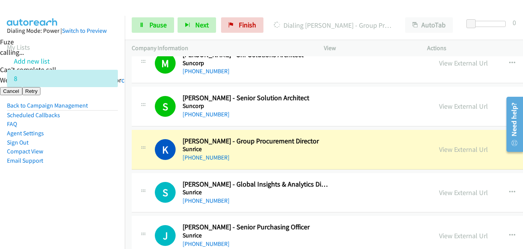
drag, startPoint x: 110, startPoint y: 195, endPoint x: 222, endPoint y: 195, distance: 112.5
click at [111, 195] on aside "Dialing Mode: Power | Switch to Preview My Lists Add new list 8 Back to Campaig…" at bounding box center [62, 108] width 125 height 184
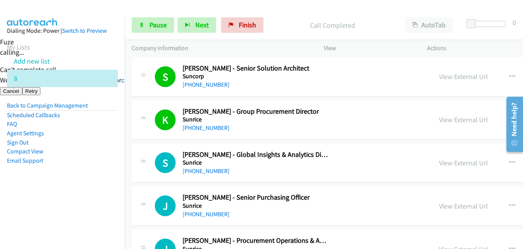
scroll to position [4121, 0]
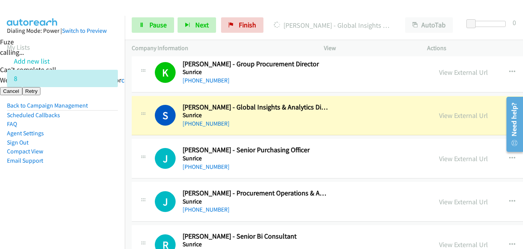
click at [78, 200] on nav "Dialing Mode: Power | Switch to Preview My Lists Add new list 8 Back to Campaig…" at bounding box center [62, 140] width 125 height 249
drag, startPoint x: 92, startPoint y: 194, endPoint x: 241, endPoint y: 193, distance: 148.7
click at [94, 195] on aside "Dialing Mode: Power | Switch to Preview My Lists Add new list 8 Back to Campaig…" at bounding box center [62, 108] width 125 height 184
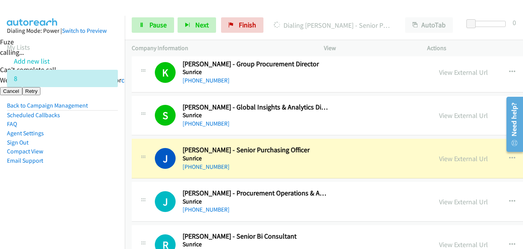
drag, startPoint x: 72, startPoint y: 190, endPoint x: 198, endPoint y: 179, distance: 125.7
click at [72, 190] on aside "Dialing Mode: Power | Switch to Preview My Lists Add new list 8 Back to Campaig…" at bounding box center [62, 108] width 125 height 184
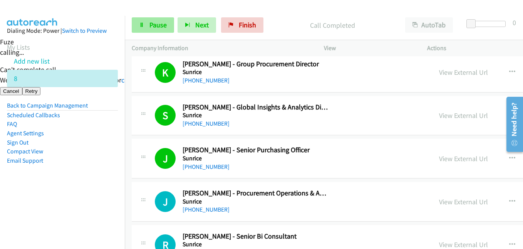
drag, startPoint x: 153, startPoint y: 15, endPoint x: 157, endPoint y: 28, distance: 13.8
click at [153, 16] on div "Start Calls Pause Next Finish Call Completed AutoTab AutoTab 0" at bounding box center [324, 25] width 398 height 30
click at [157, 28] on span "Pause" at bounding box center [157, 24] width 17 height 9
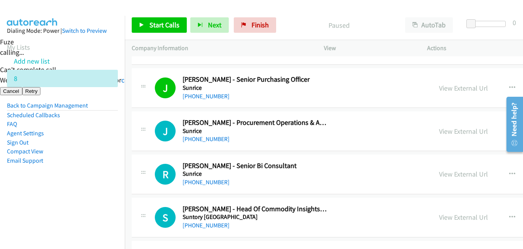
scroll to position [4198, 0]
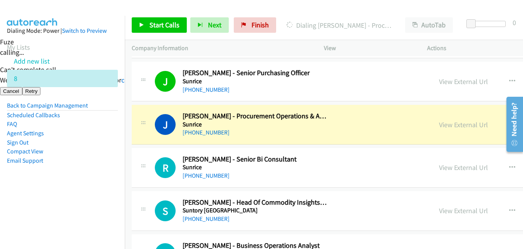
click at [104, 160] on li "Email Support" at bounding box center [62, 160] width 111 height 9
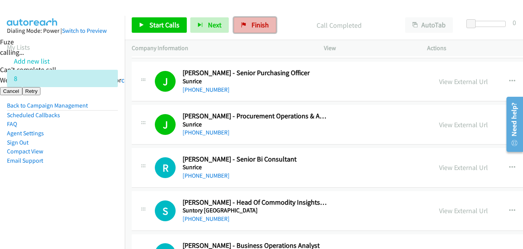
click at [252, 23] on span "Finish" at bounding box center [260, 24] width 17 height 9
